Goal: Information Seeking & Learning: Learn about a topic

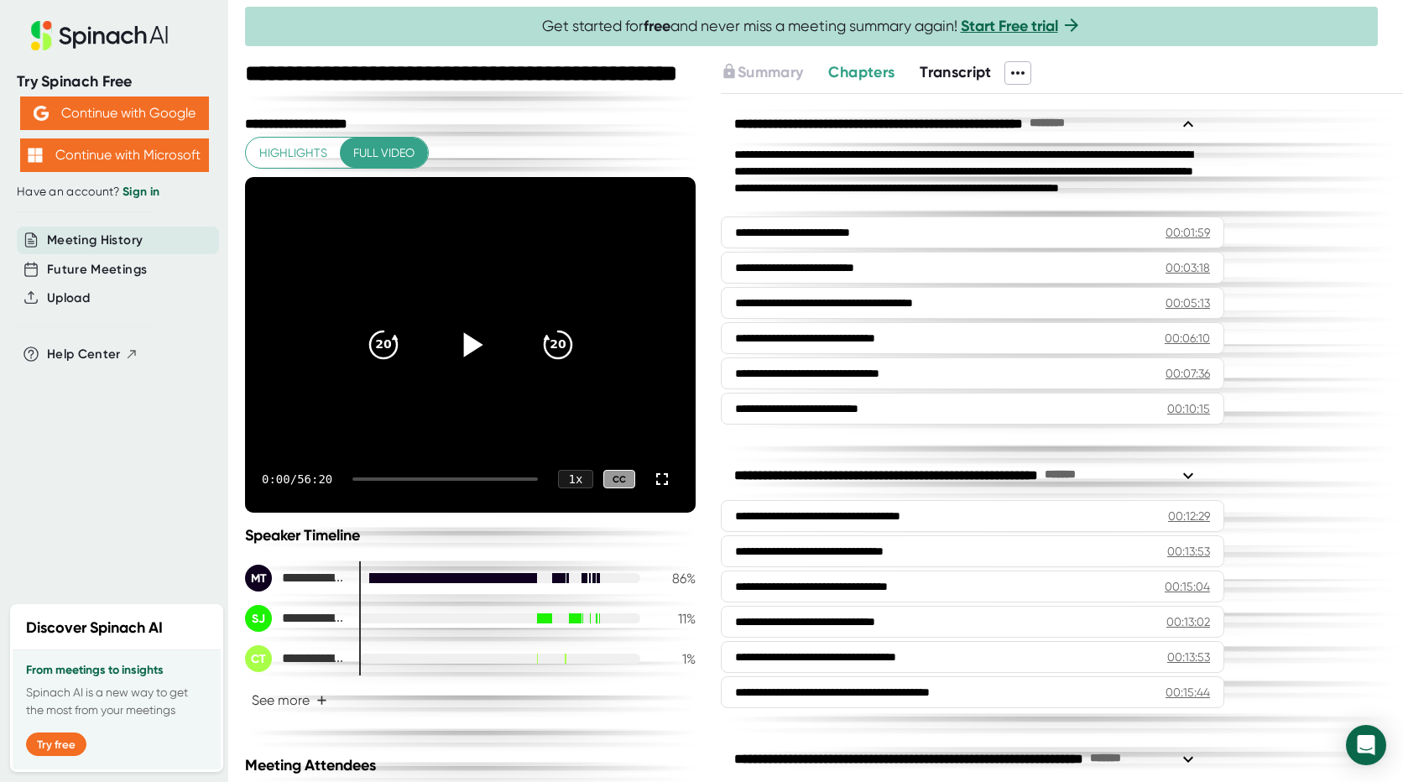
click at [465, 338] on icon at bounding box center [470, 345] width 42 height 42
click at [652, 481] on icon at bounding box center [662, 479] width 20 height 20
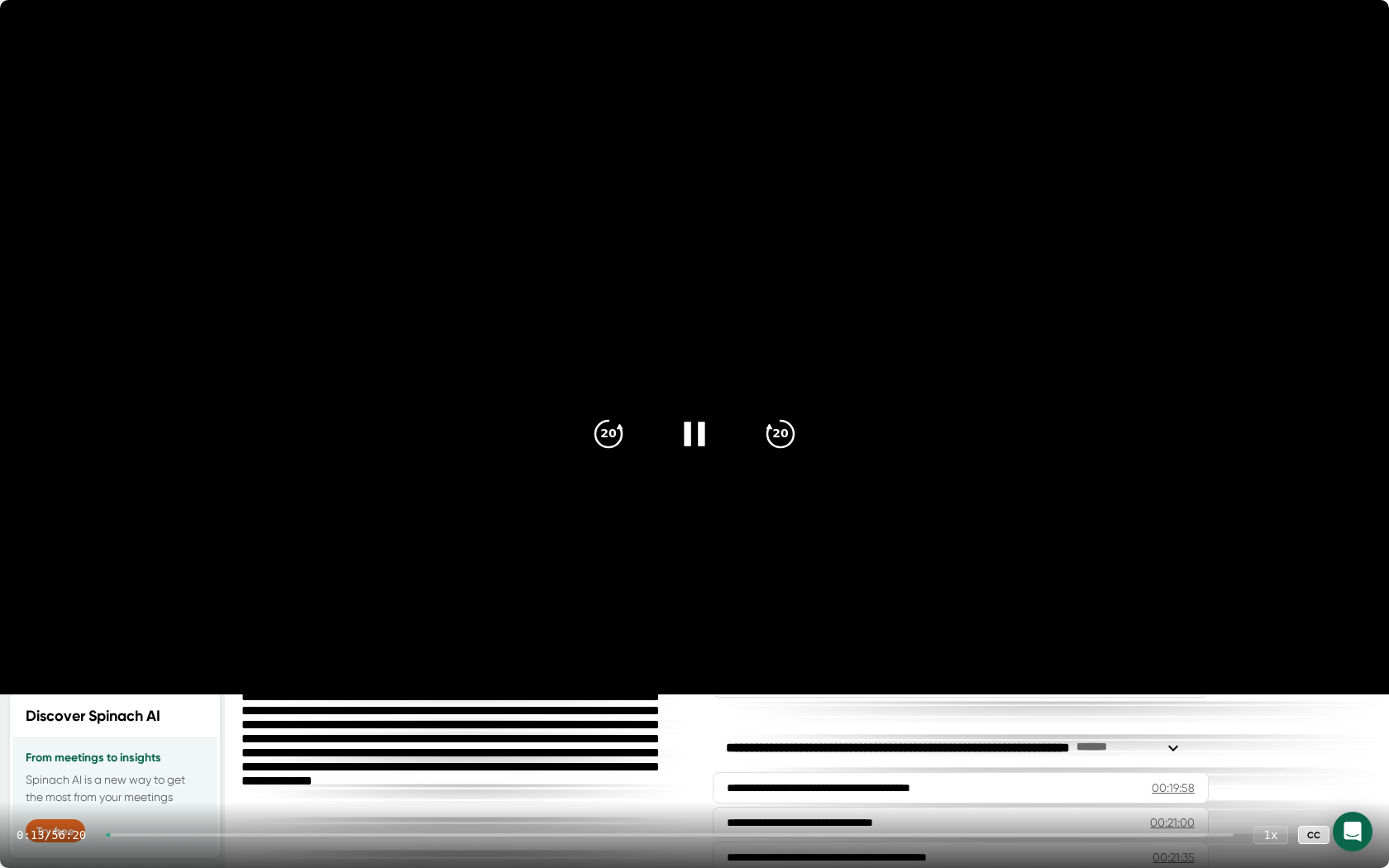
click at [130, 769] on div at bounding box center [669, 835] width 1128 height 3
click at [141, 769] on div "1:09 / 56:20 1 x CC" at bounding box center [694, 835] width 1389 height 66
click at [182, 769] on div at bounding box center [669, 835] width 1128 height 3
click at [190, 769] on div at bounding box center [669, 835] width 1128 height 3
click at [204, 769] on div at bounding box center [669, 835] width 1128 height 3
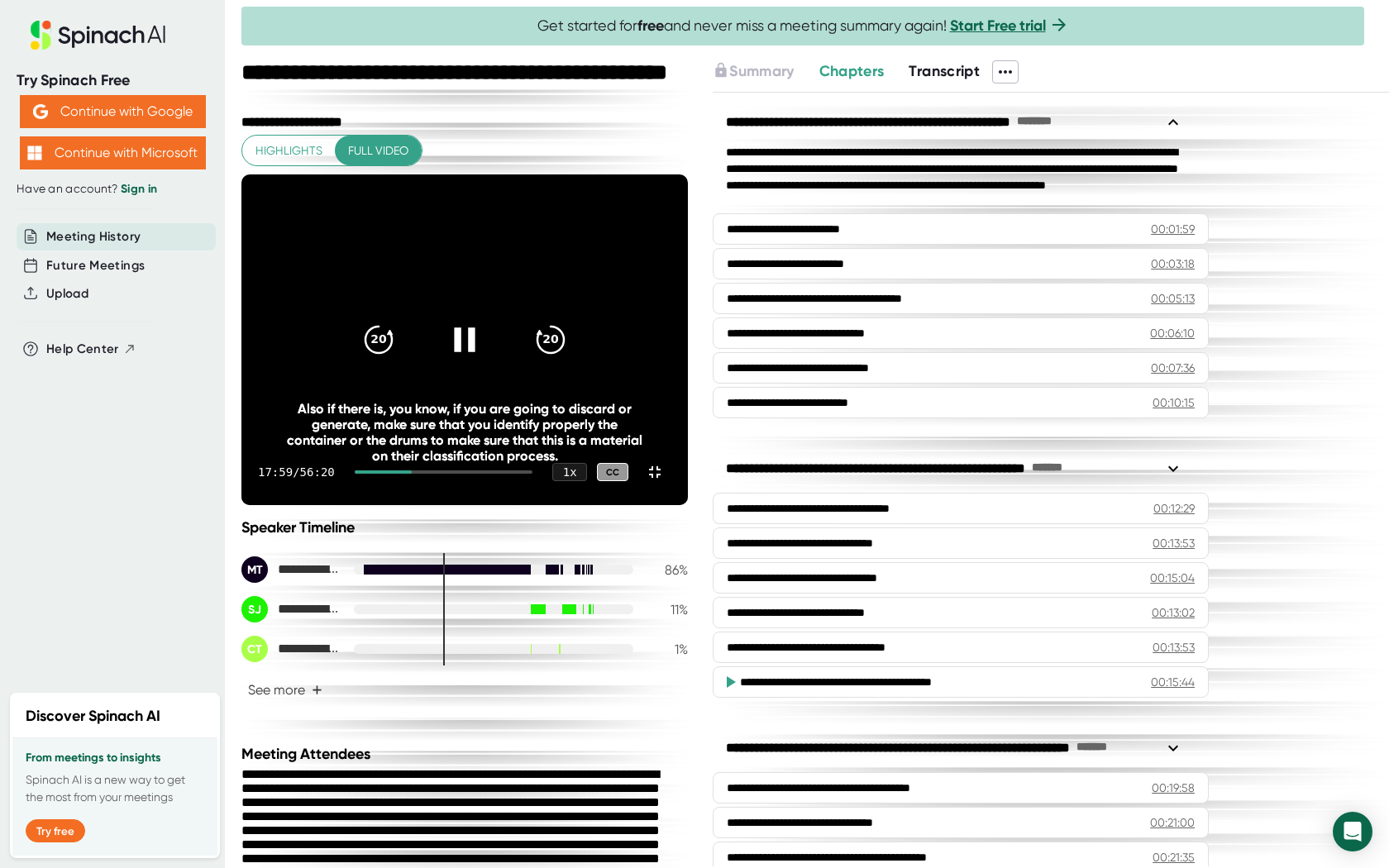
click at [485, 361] on icon at bounding box center [465, 340] width 41 height 41
